Goal: Task Accomplishment & Management: Manage account settings

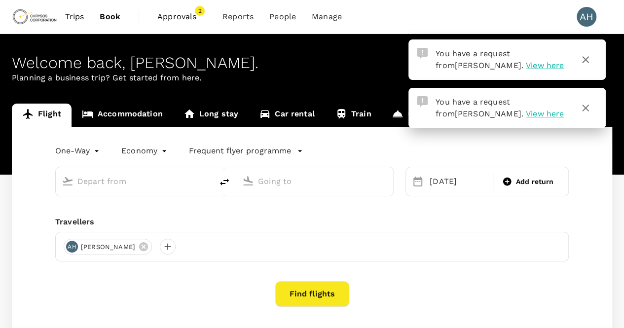
type input "Adelaide (ADL)"
type input "Abidjan, Cote D'ivoire (any)"
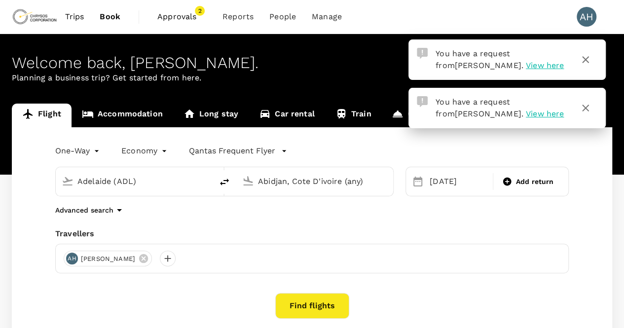
click at [526, 113] on span "View here" at bounding box center [545, 113] width 38 height 9
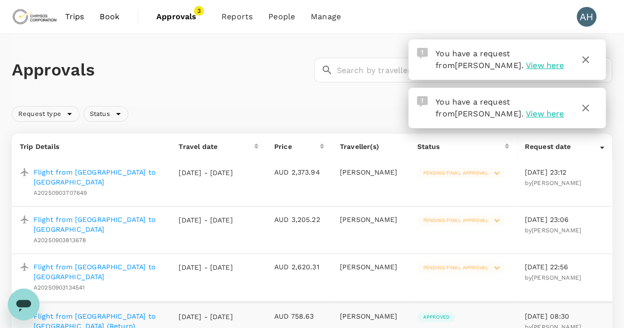
click at [502, 262] on icon at bounding box center [496, 267] width 11 height 11
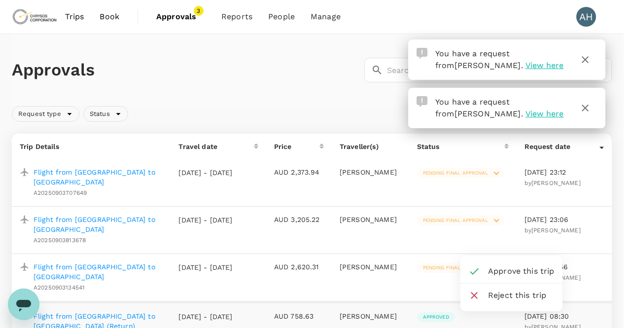
click at [503, 269] on span "Approve this trip" at bounding box center [521, 271] width 67 height 12
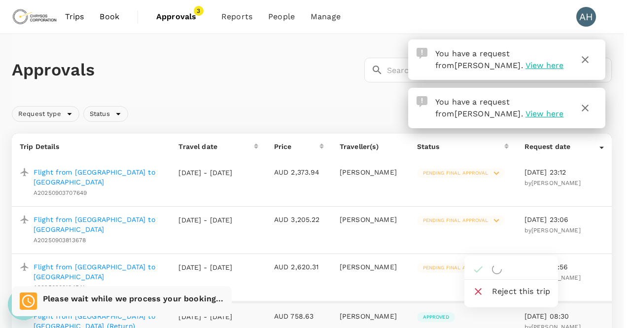
click at [507, 211] on div at bounding box center [315, 164] width 631 height 328
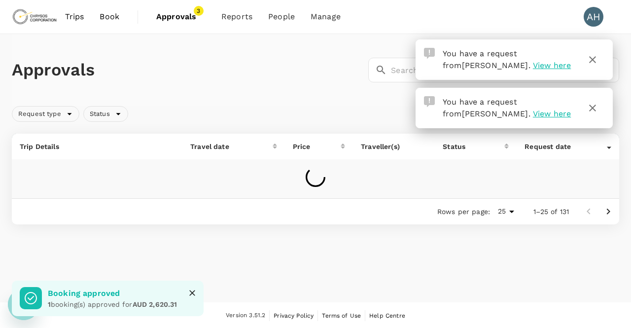
click at [591, 107] on icon "button" at bounding box center [593, 108] width 12 height 12
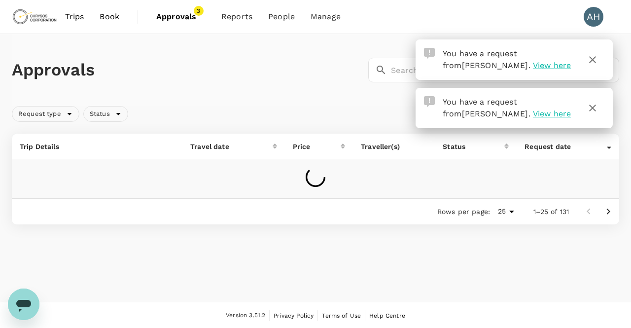
click at [594, 62] on icon "button" at bounding box center [593, 60] width 12 height 12
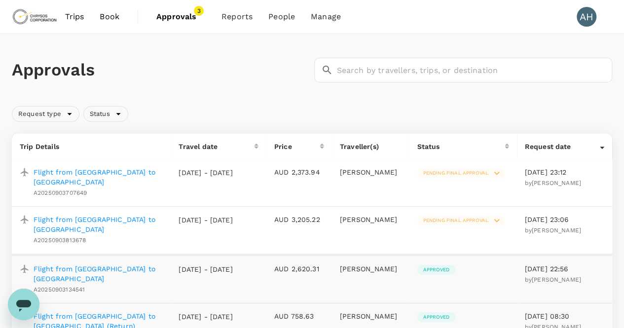
click at [502, 215] on icon at bounding box center [496, 220] width 11 height 11
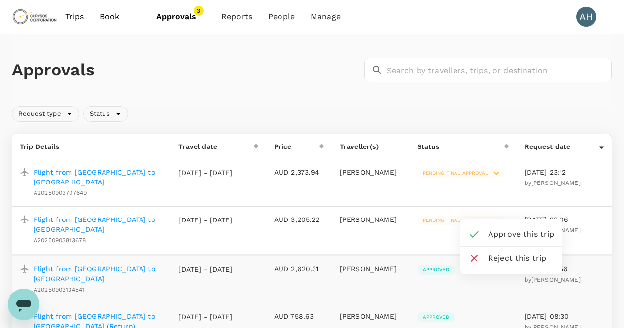
click at [507, 233] on span "Approve this trip" at bounding box center [521, 234] width 67 height 12
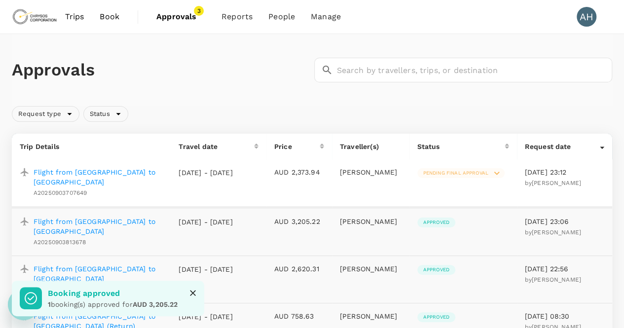
click at [502, 172] on icon at bounding box center [496, 173] width 11 height 11
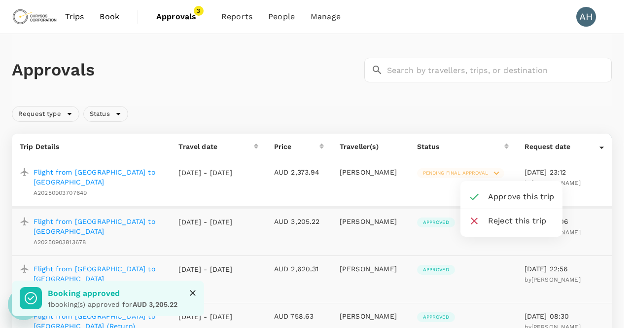
click at [503, 199] on span "Approve this trip" at bounding box center [521, 197] width 67 height 12
